Goal: Task Accomplishment & Management: Manage account settings

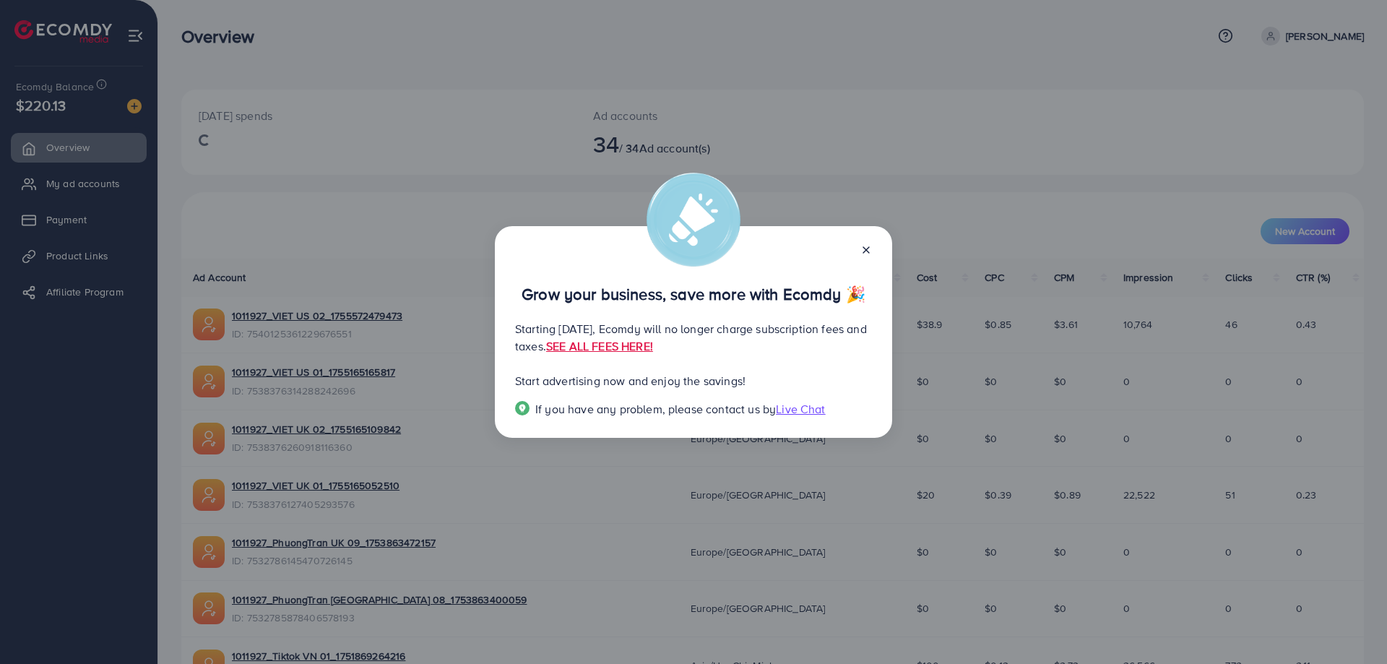
click at [909, 193] on div "Grow your business, save more with Ecomdy 🎉 Starting September 29, 2025, Ecomdy…" at bounding box center [693, 332] width 1387 height 664
click at [863, 248] on icon at bounding box center [866, 250] width 12 height 12
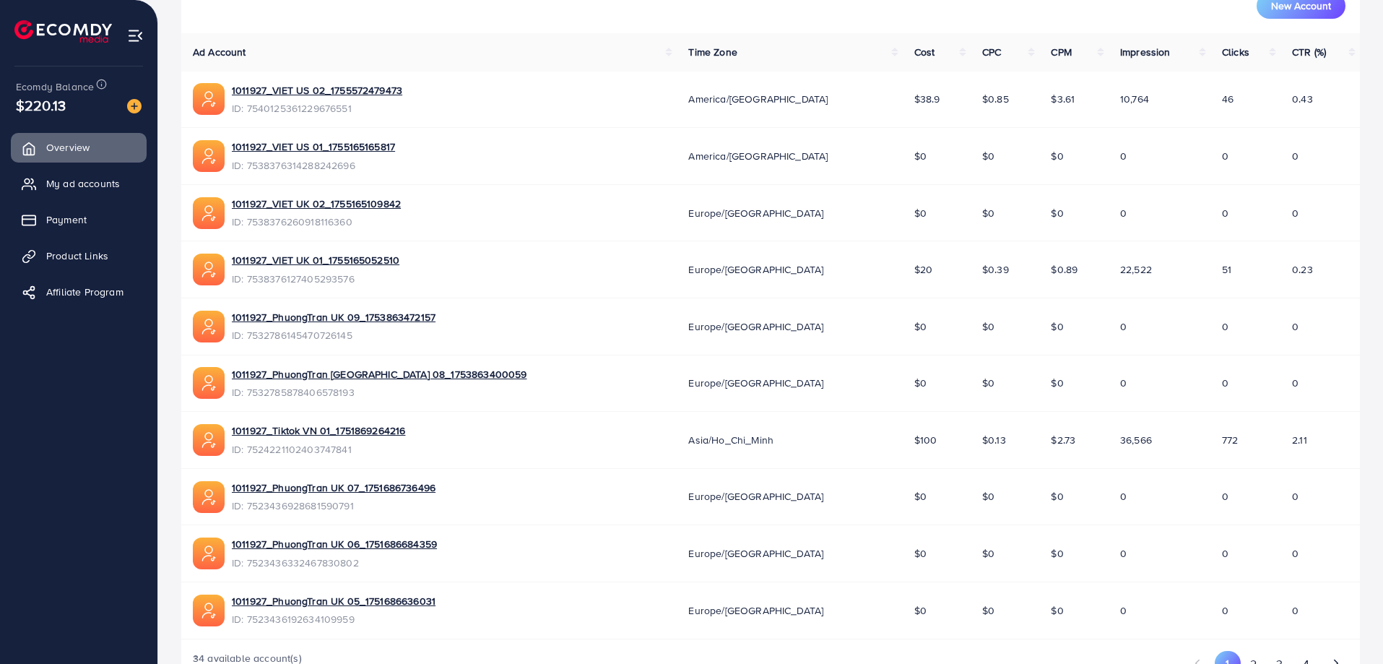
scroll to position [273, 0]
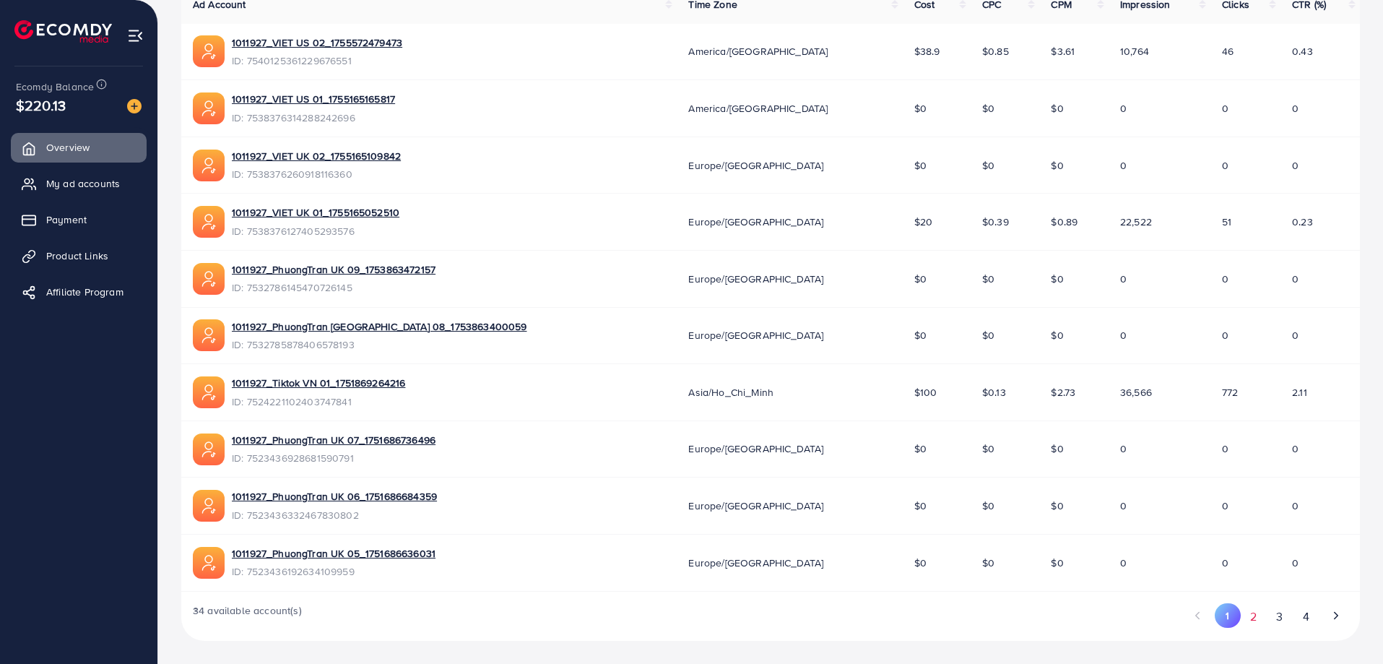
click at [1257, 617] on button "2" at bounding box center [1254, 616] width 26 height 27
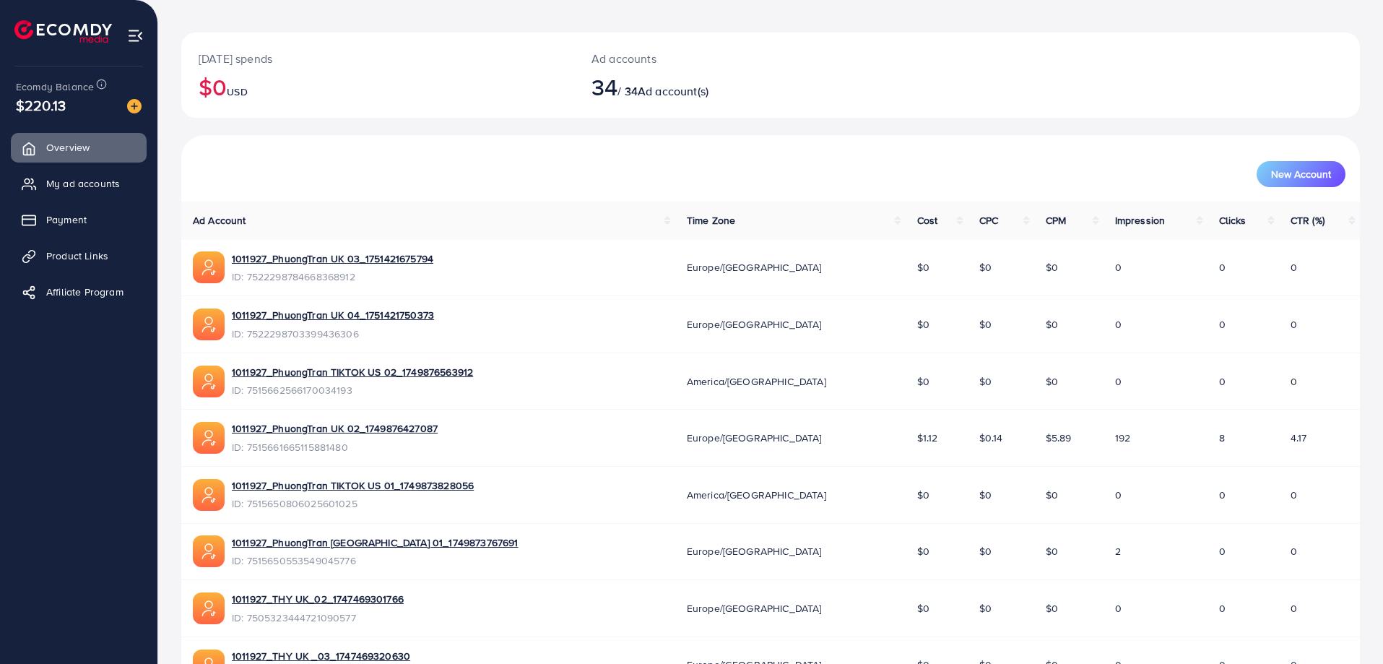
scroll to position [144, 0]
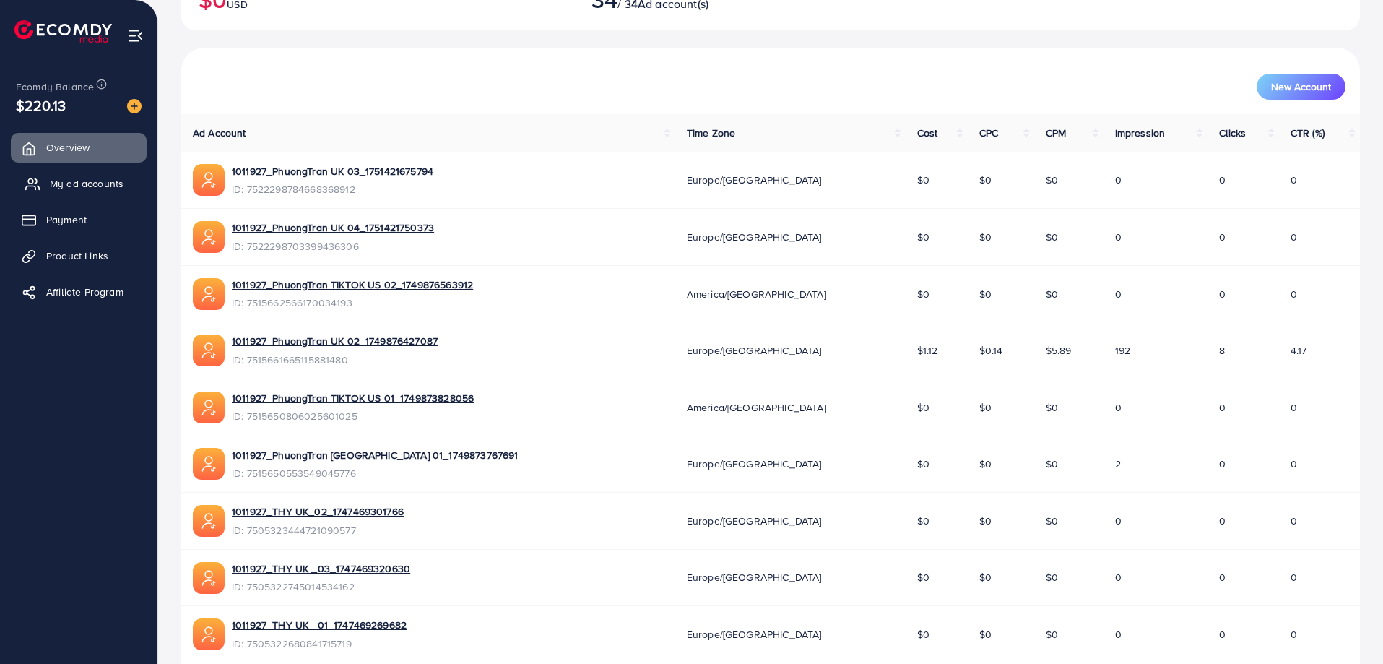
click at [88, 190] on span "My ad accounts" at bounding box center [87, 183] width 74 height 14
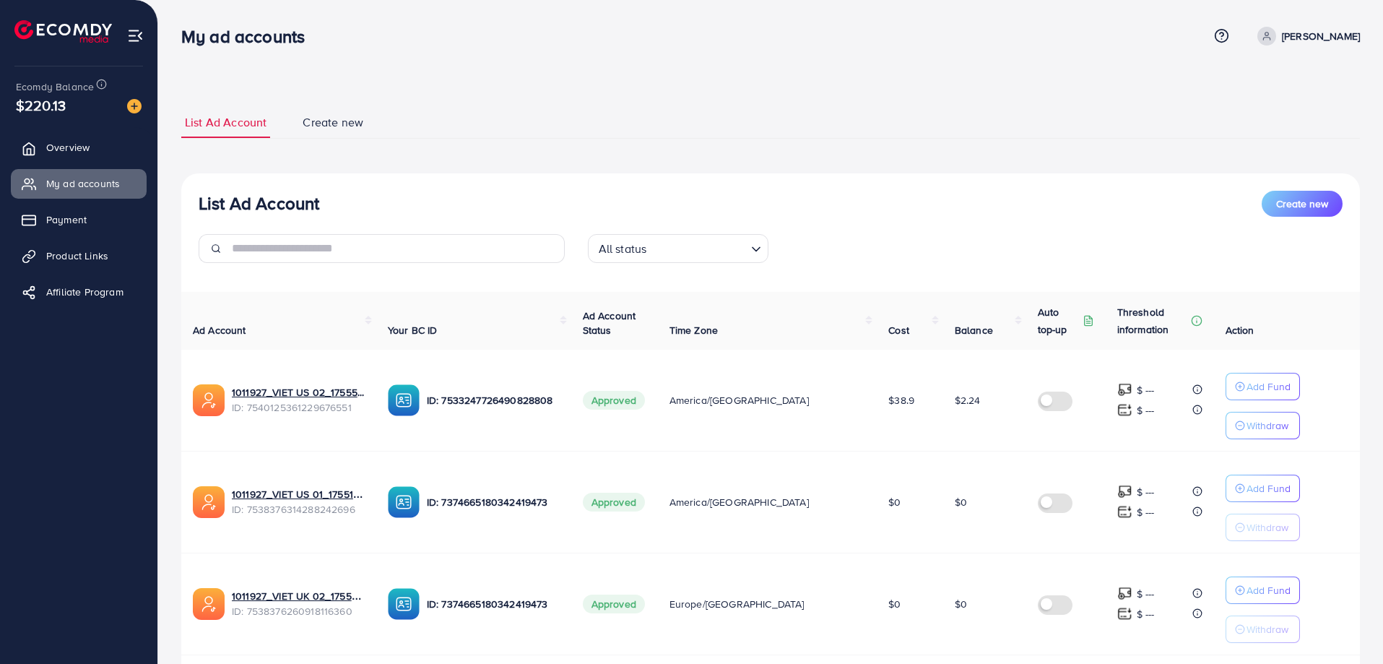
scroll to position [808, 0]
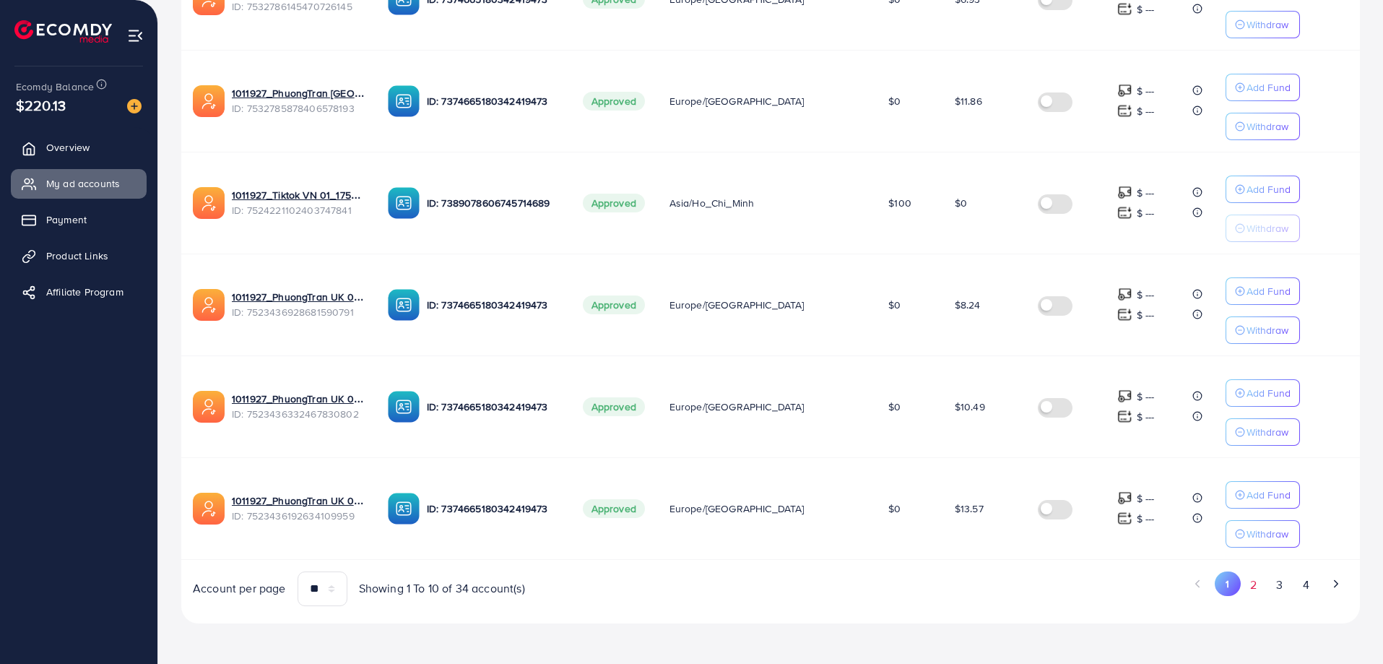
click at [1253, 588] on button "2" at bounding box center [1254, 584] width 26 height 27
click at [109, 143] on link "Overview" at bounding box center [79, 147] width 136 height 29
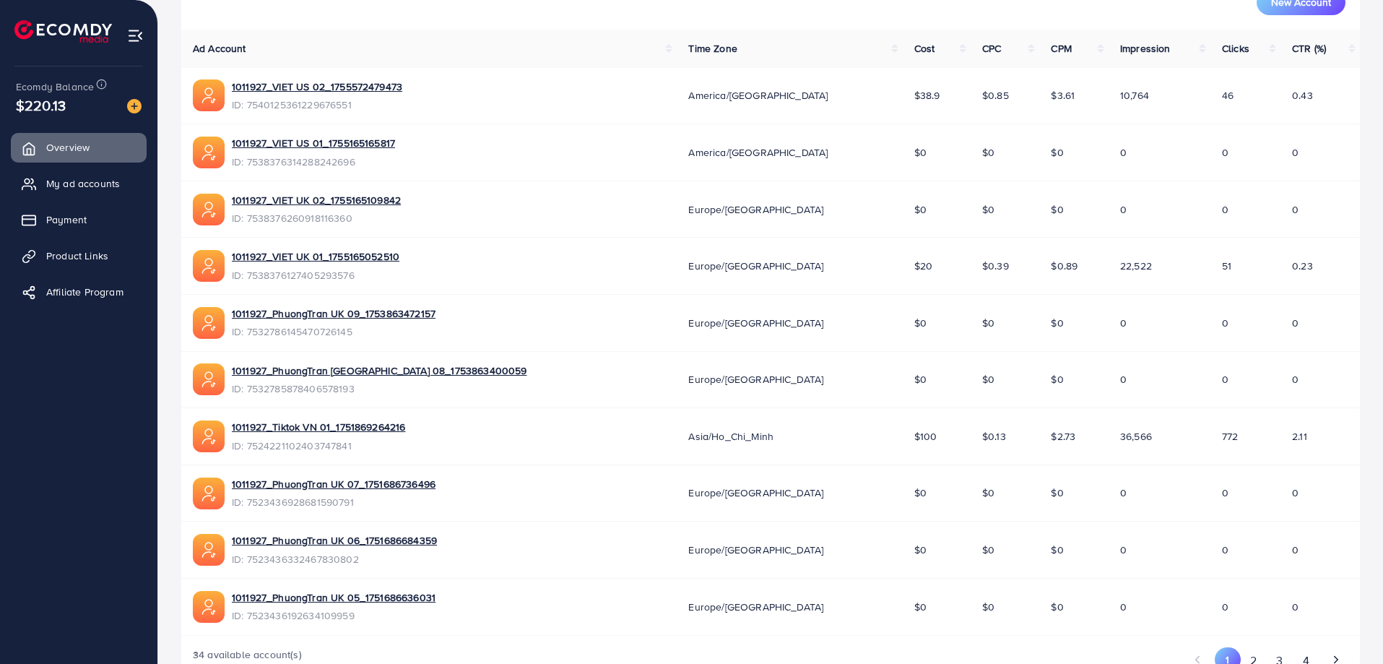
scroll to position [273, 0]
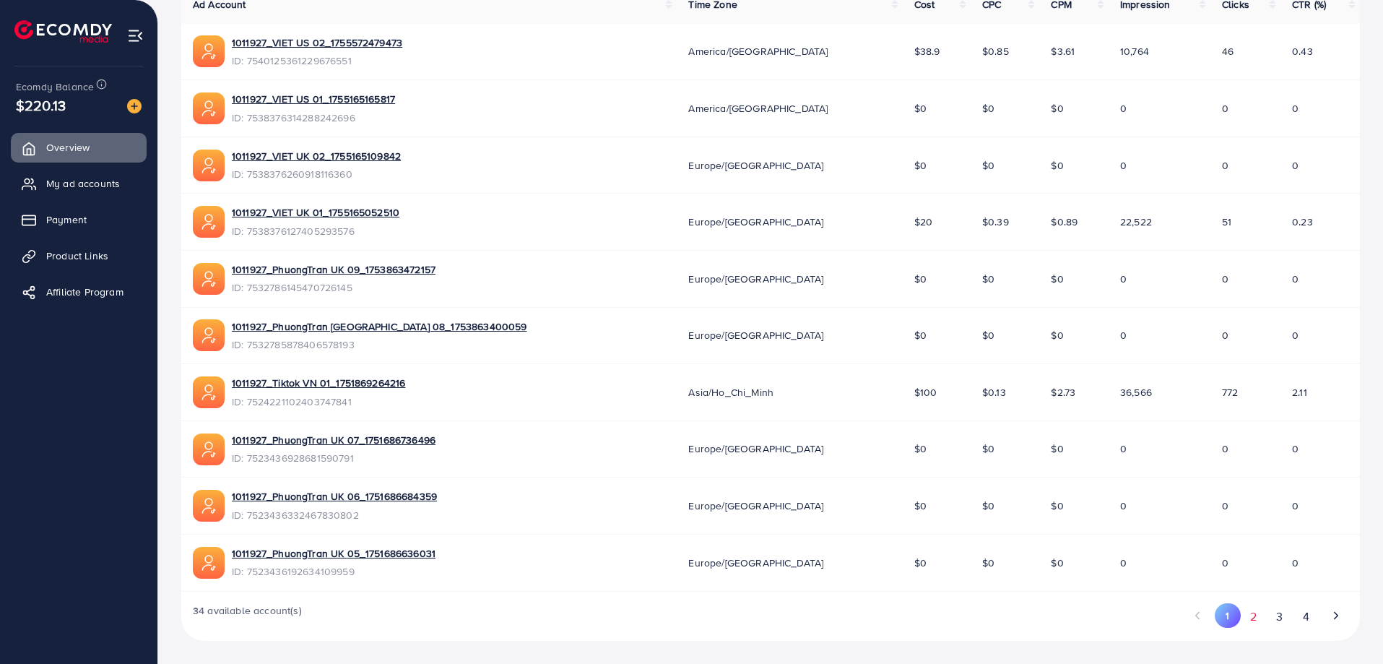
click at [1252, 623] on button "2" at bounding box center [1254, 616] width 26 height 27
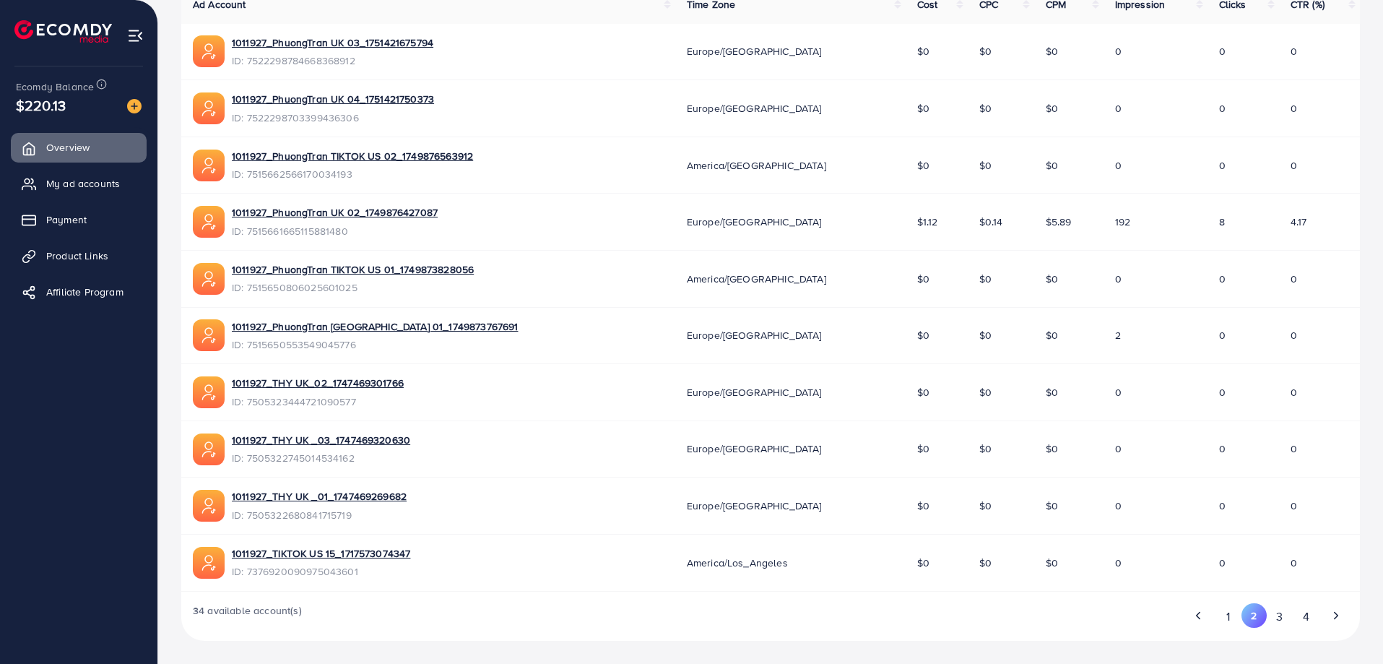
click at [1241, 603] on button "2" at bounding box center [1253, 615] width 25 height 25
click at [91, 182] on span "My ad accounts" at bounding box center [87, 183] width 74 height 14
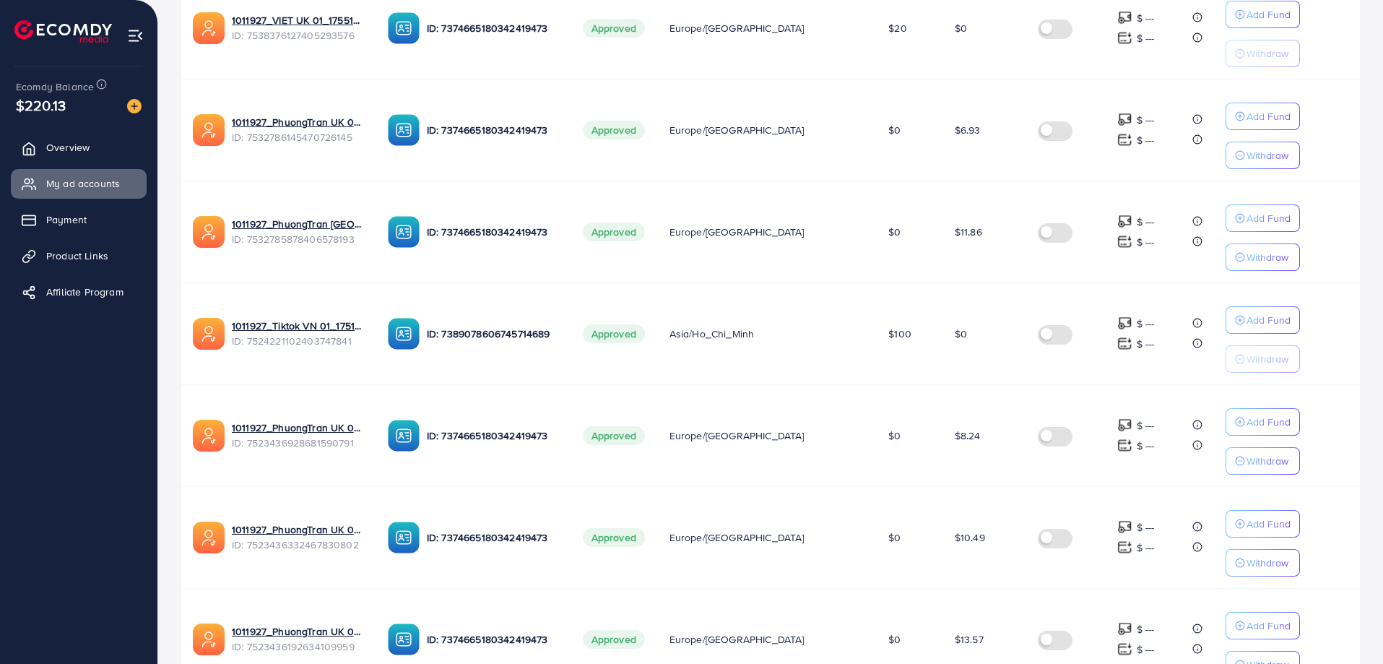
scroll to position [808, 0]
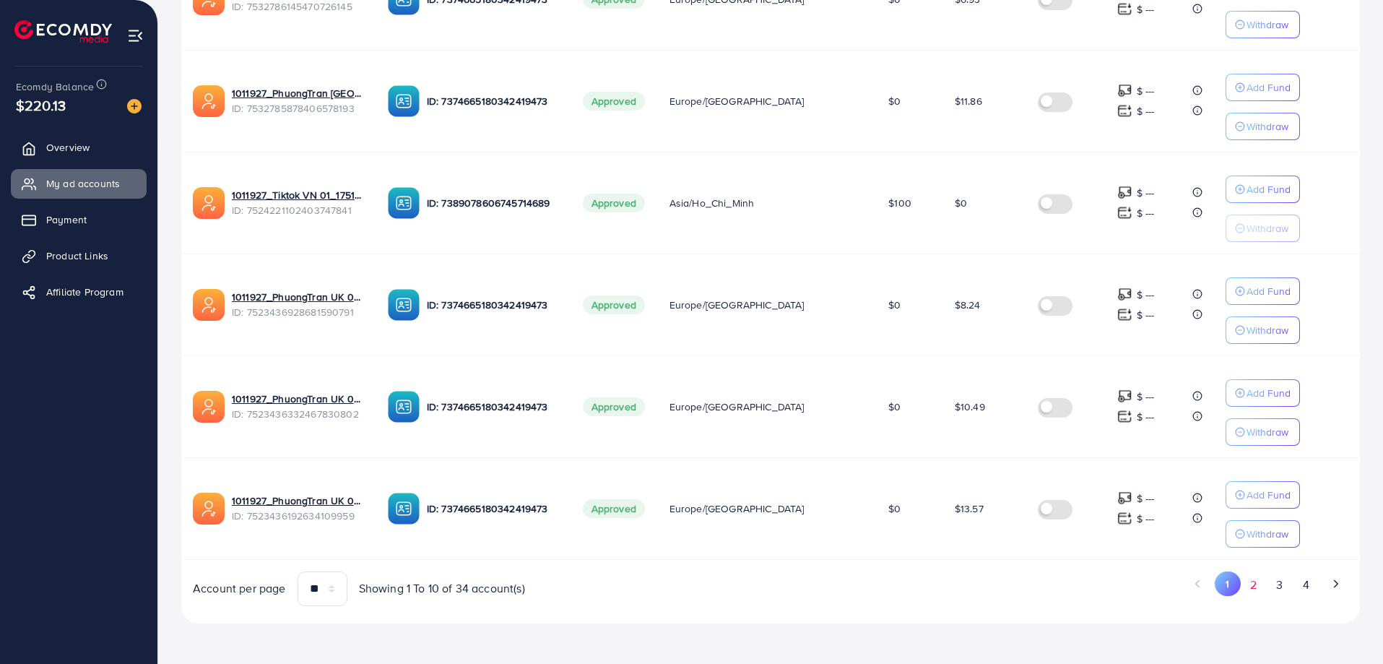
click at [1262, 592] on button "2" at bounding box center [1254, 584] width 26 height 27
